Goal: Find specific page/section: Find specific page/section

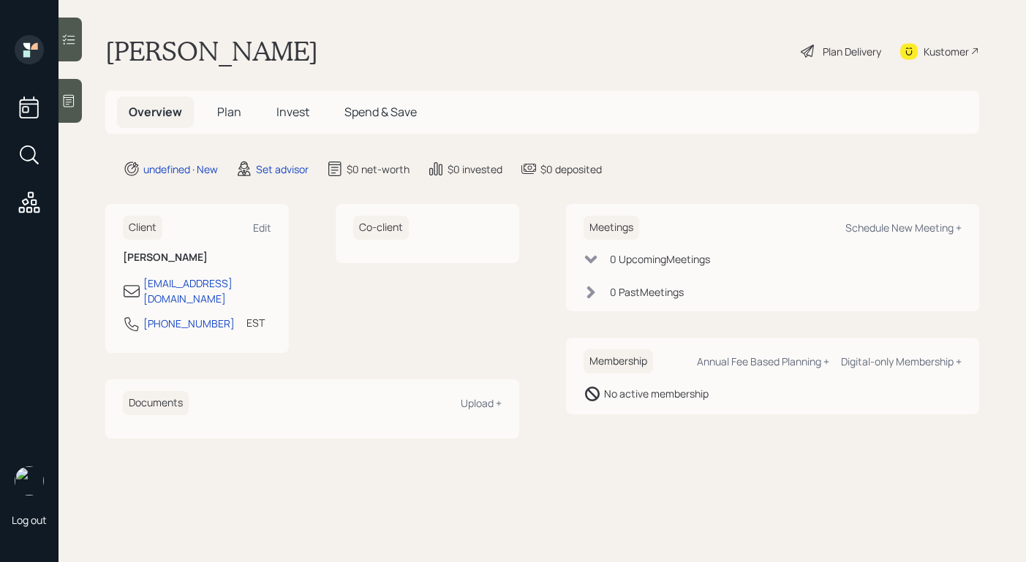
click at [75, 106] on icon at bounding box center [68, 101] width 15 height 15
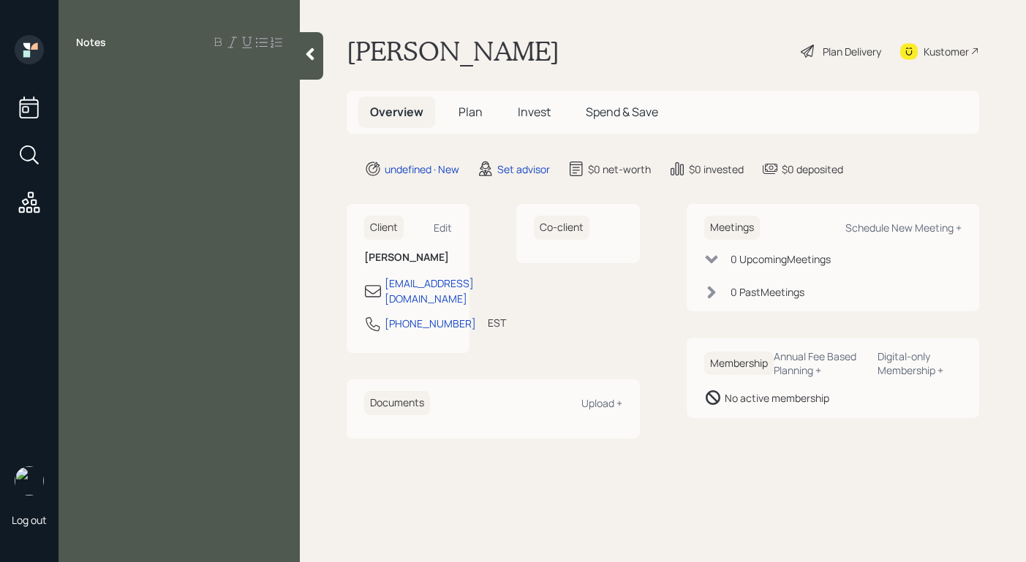
click at [317, 46] on div at bounding box center [311, 56] width 23 height 48
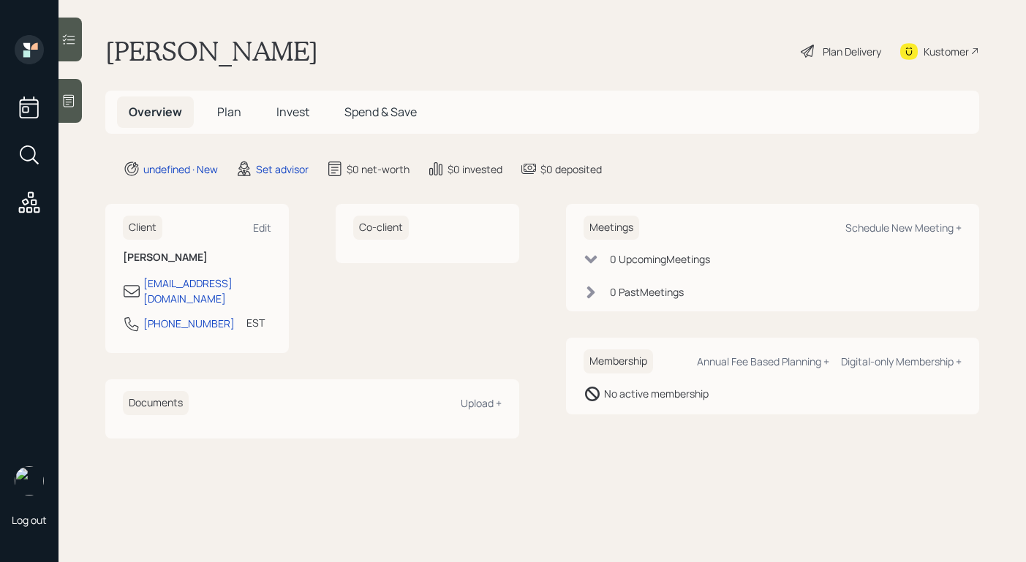
click at [924, 60] on div "Kustomer" at bounding box center [939, 51] width 79 height 32
